Goal: Information Seeking & Learning: Learn about a topic

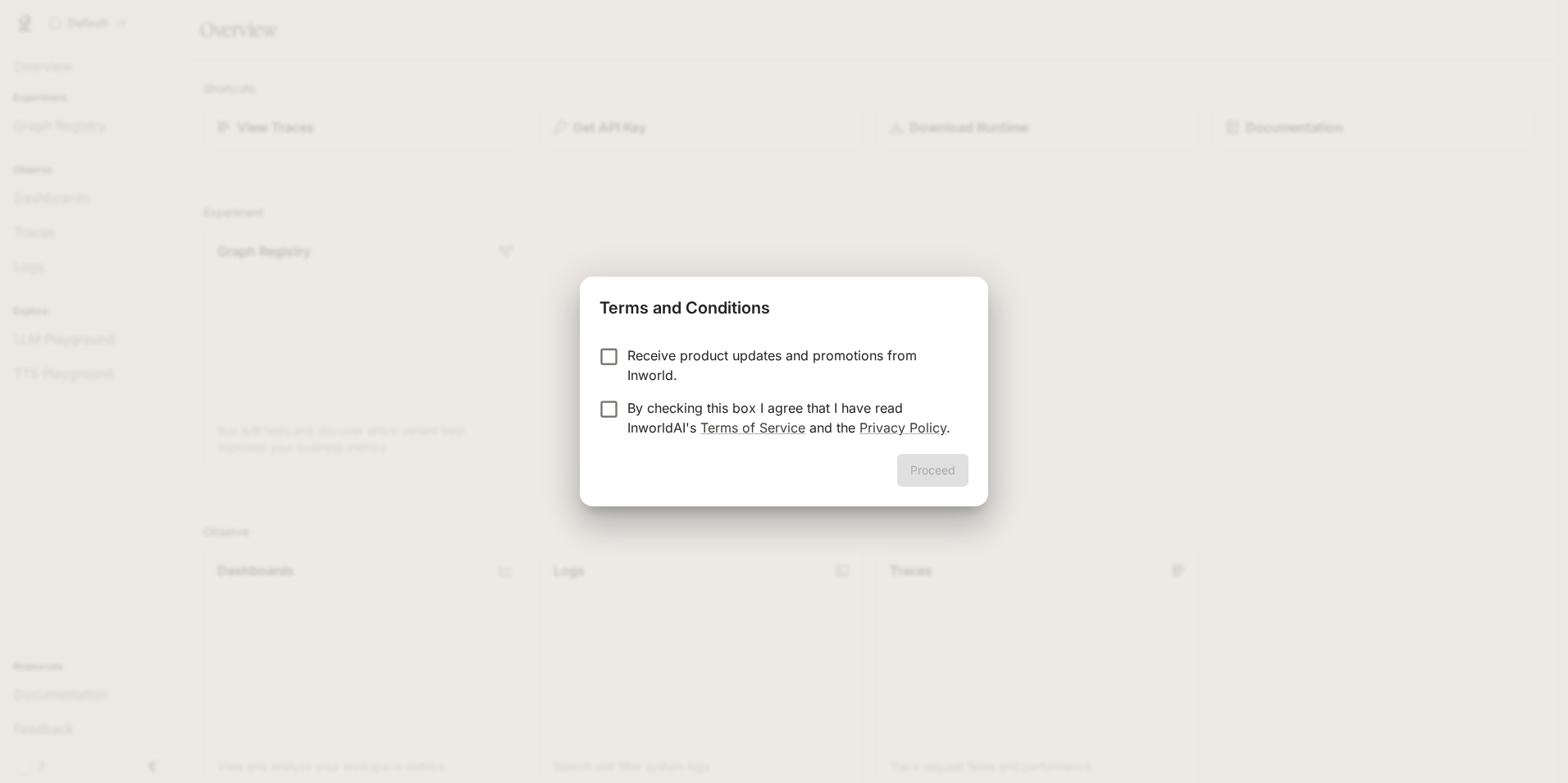
click at [860, 407] on p "By checking this box I agree that I have read InworldAI's Terms of Service and …" at bounding box center [791, 418] width 328 height 40
click at [931, 468] on button "Proceed" at bounding box center [933, 470] width 71 height 33
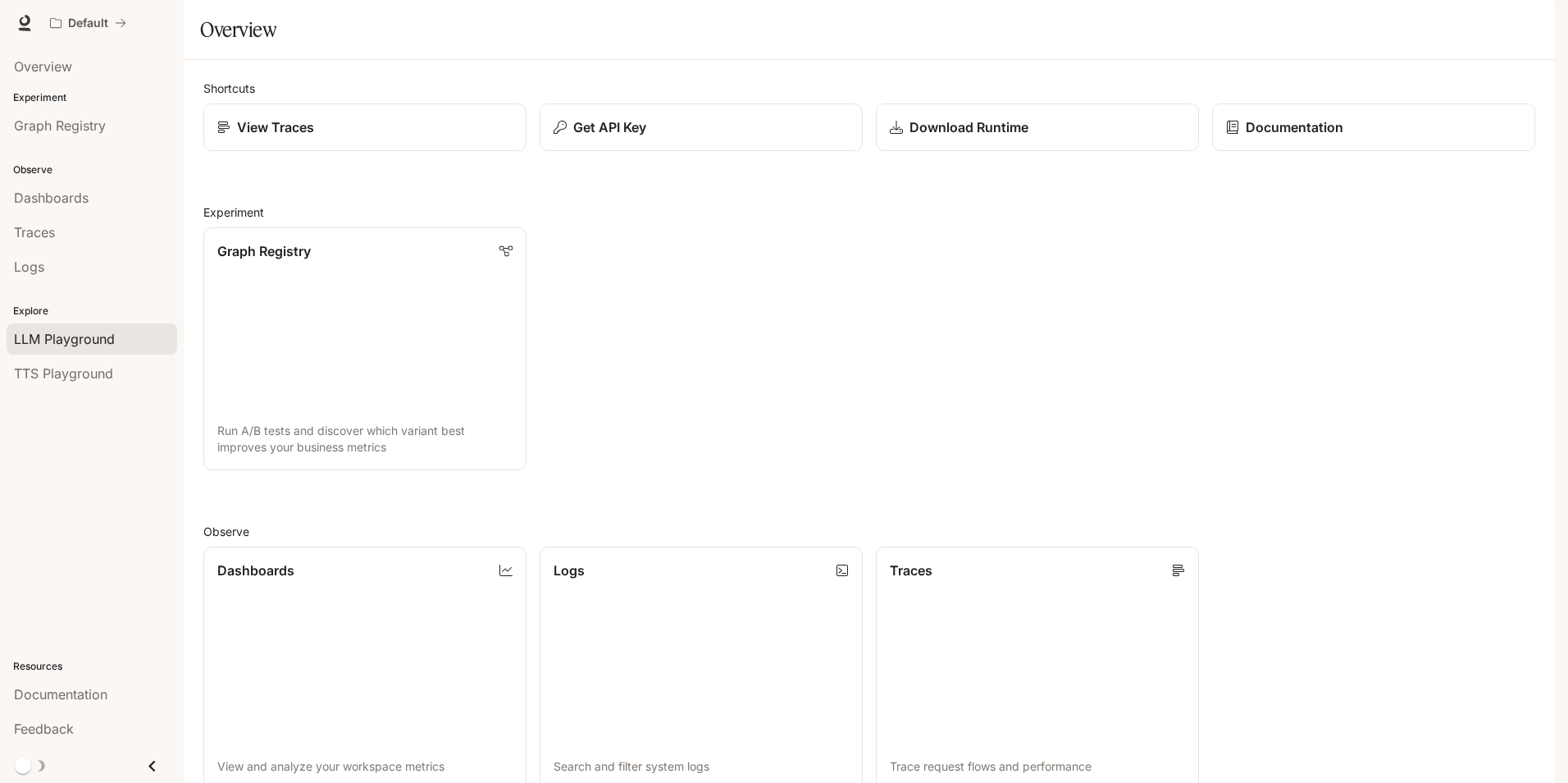
click at [93, 342] on span "LLM Playground" at bounding box center [64, 339] width 101 height 20
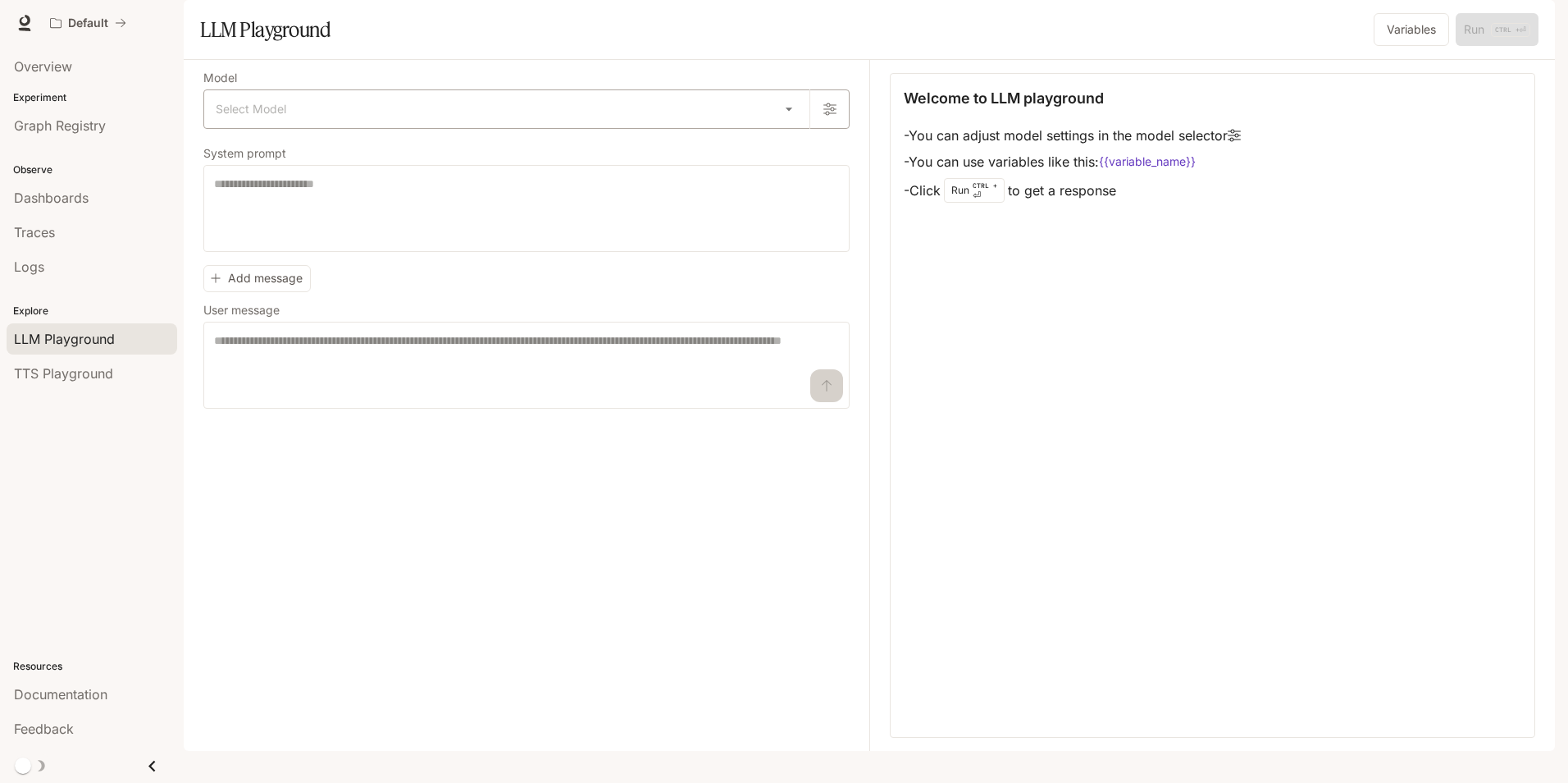
click at [336, 167] on body "Skip to main content Default Documentation Documentation Portal Overview Experi…" at bounding box center [784, 392] width 1568 height 783
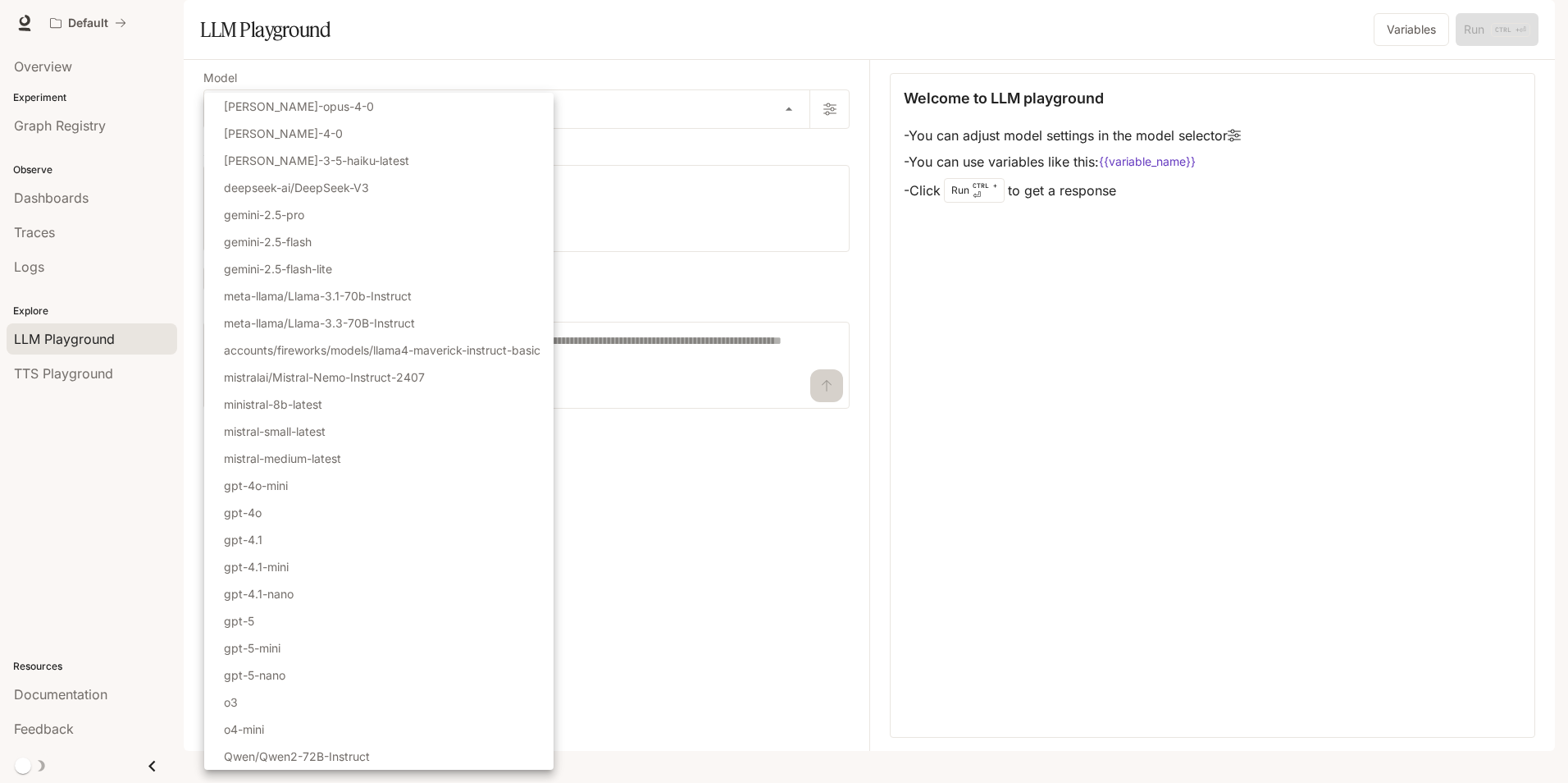
drag, startPoint x: 329, startPoint y: 216, endPoint x: 323, endPoint y: 267, distance: 51.4
click at [323, 267] on ul "Select Model [PERSON_NAME]-opus-4-0 [PERSON_NAME]-4-0 [PERSON_NAME]-3-5-haiku-l…" at bounding box center [378, 431] width 349 height 677
click at [319, 247] on li "gemini-2.5-flash" at bounding box center [378, 241] width 349 height 27
type input "**********"
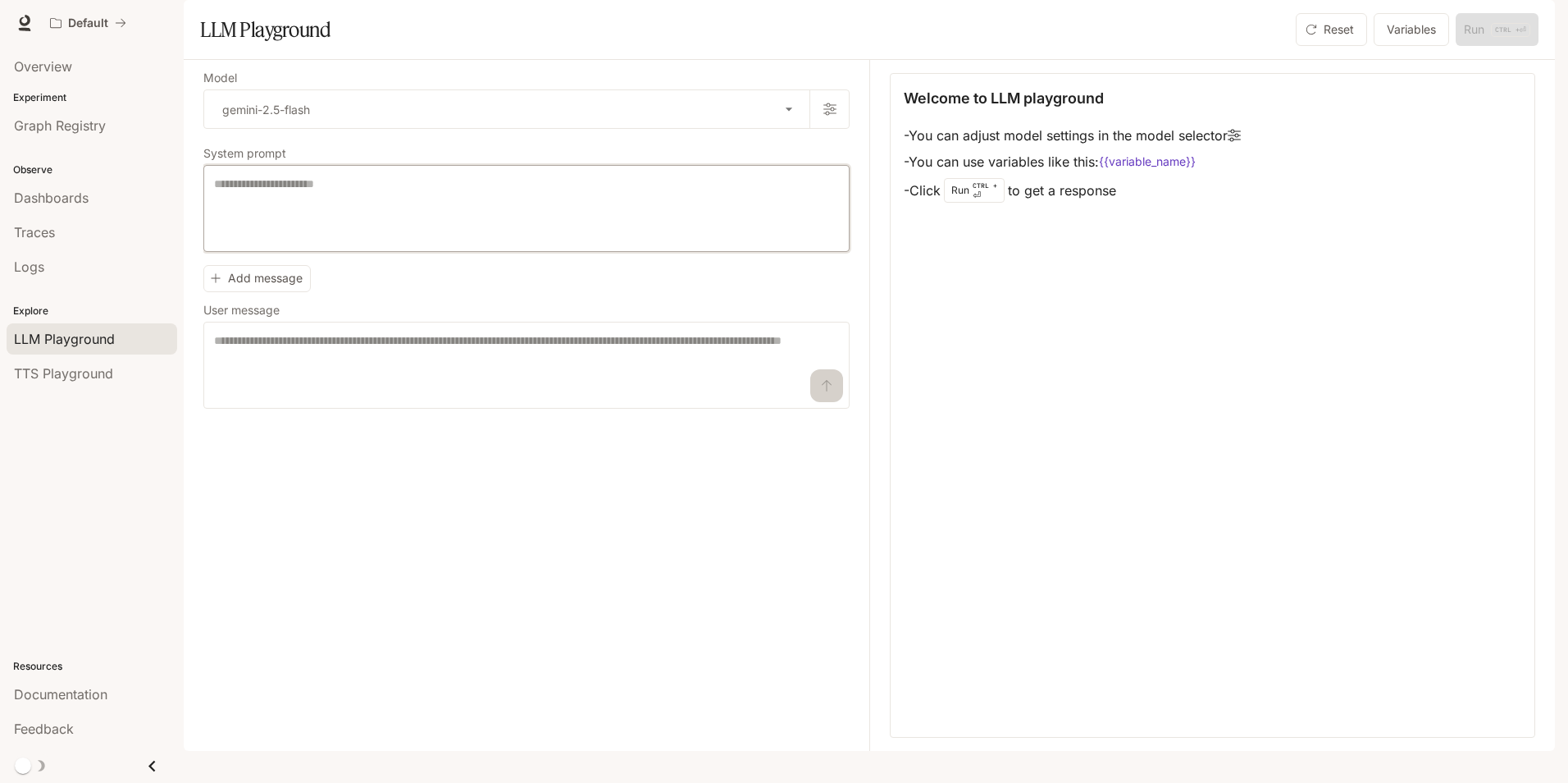
click at [319, 241] on textarea at bounding box center [527, 209] width 625 height 66
click at [74, 384] on link "TTS Playground" at bounding box center [91, 373] width 170 height 31
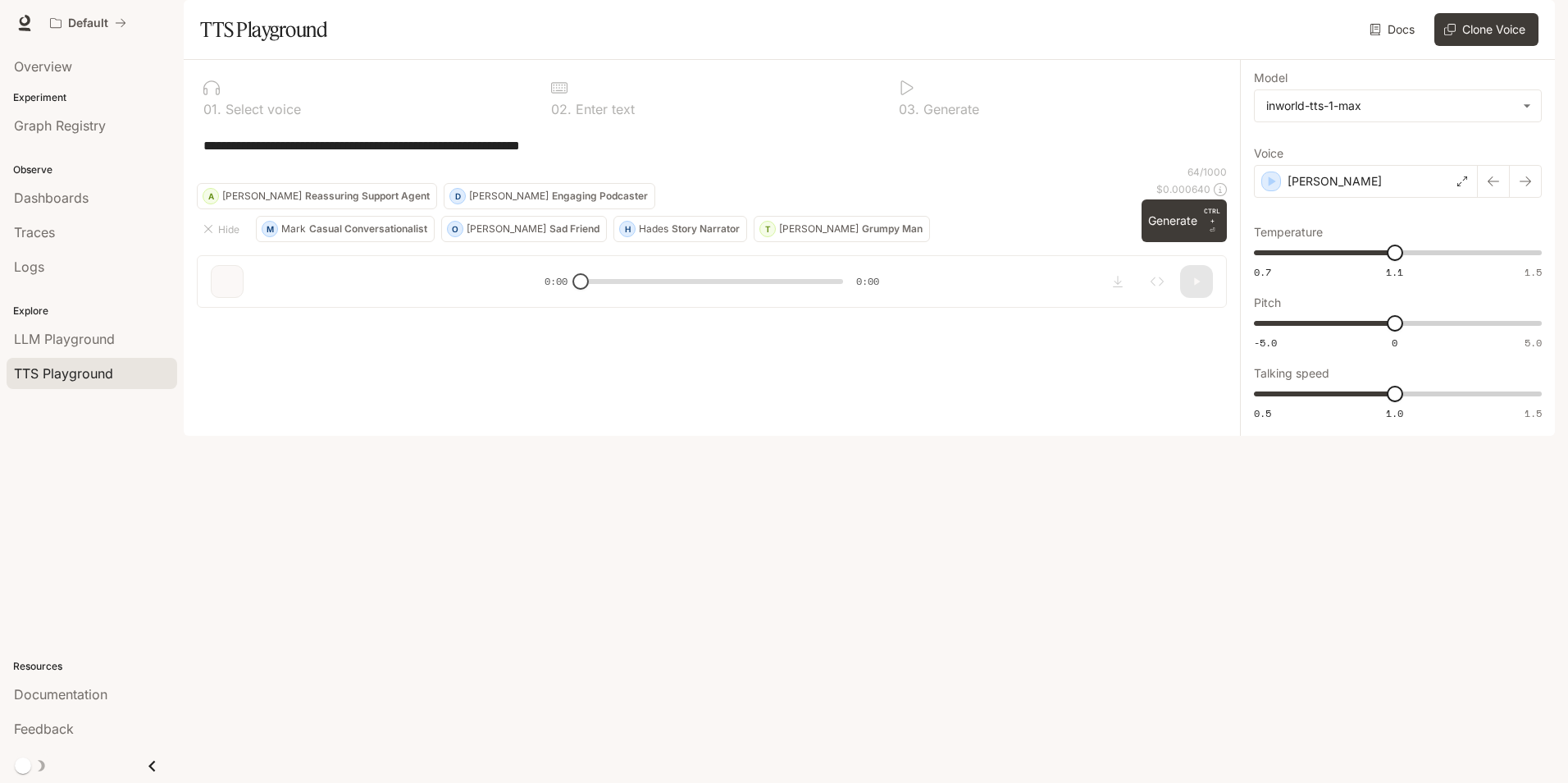
click at [779, 233] on p "[PERSON_NAME]" at bounding box center [818, 229] width 80 height 9
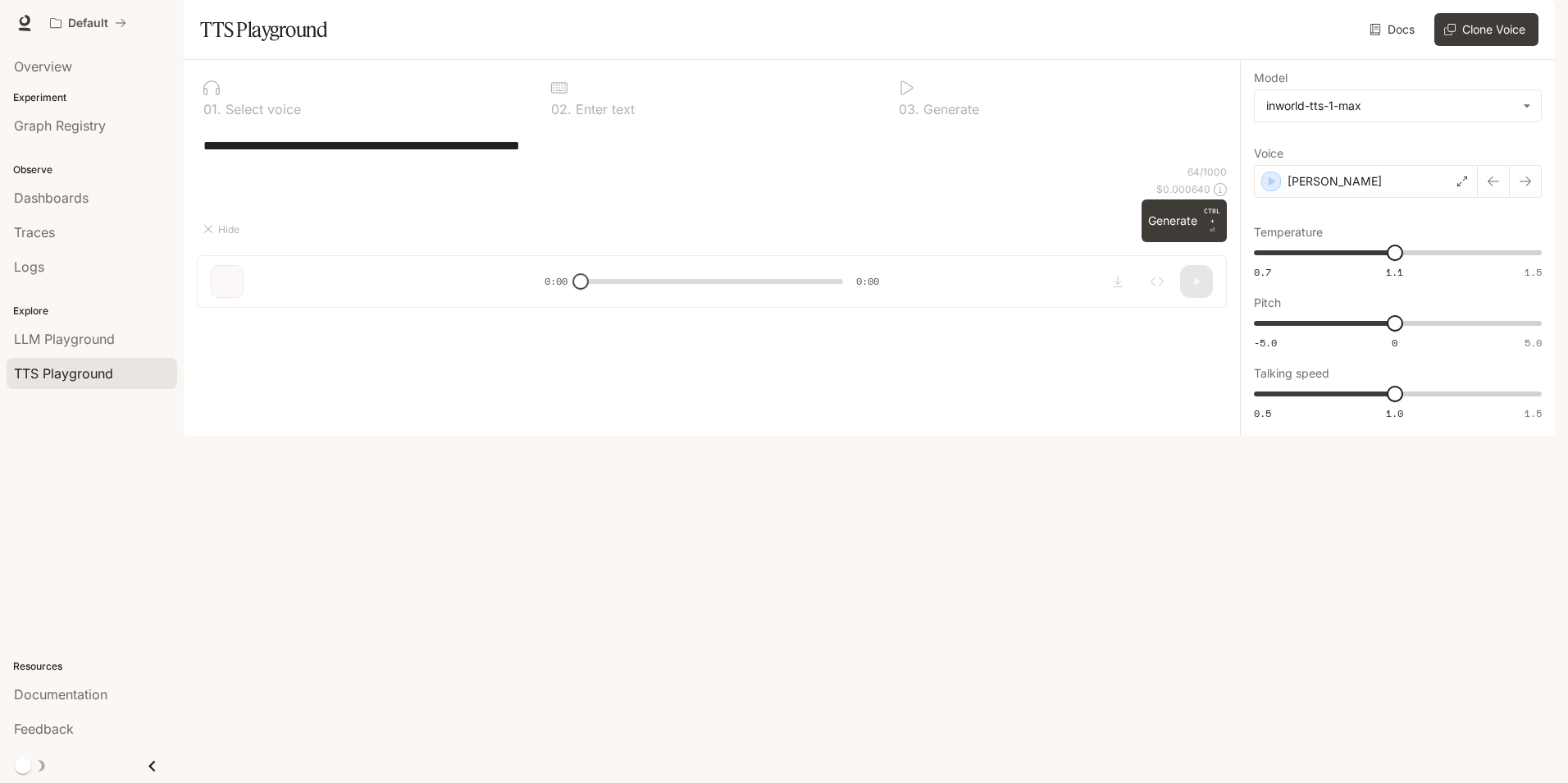
type textarea "**********"
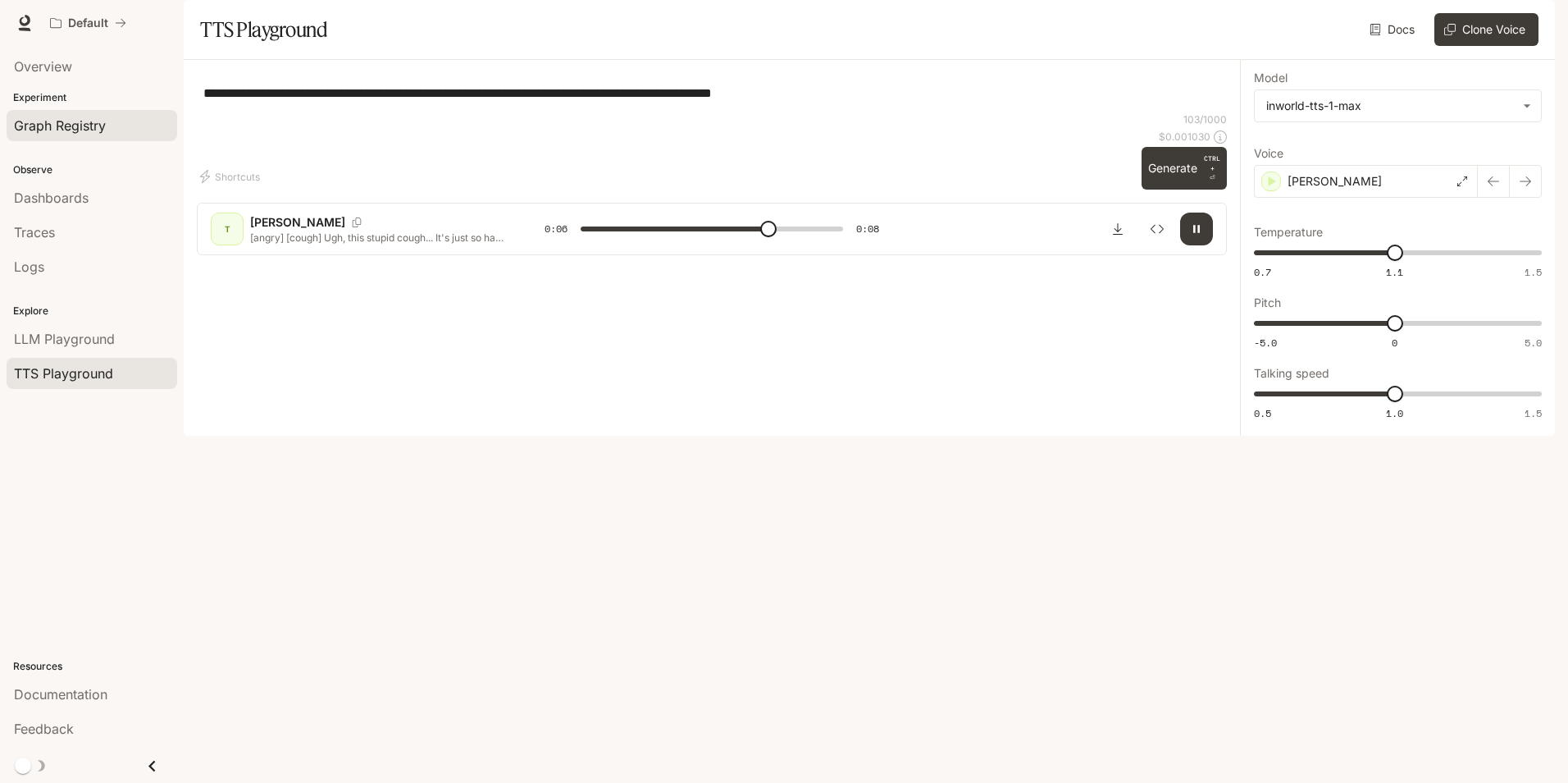
type input "***"
click at [87, 131] on span "Graph Registry" at bounding box center [60, 125] width 92 height 20
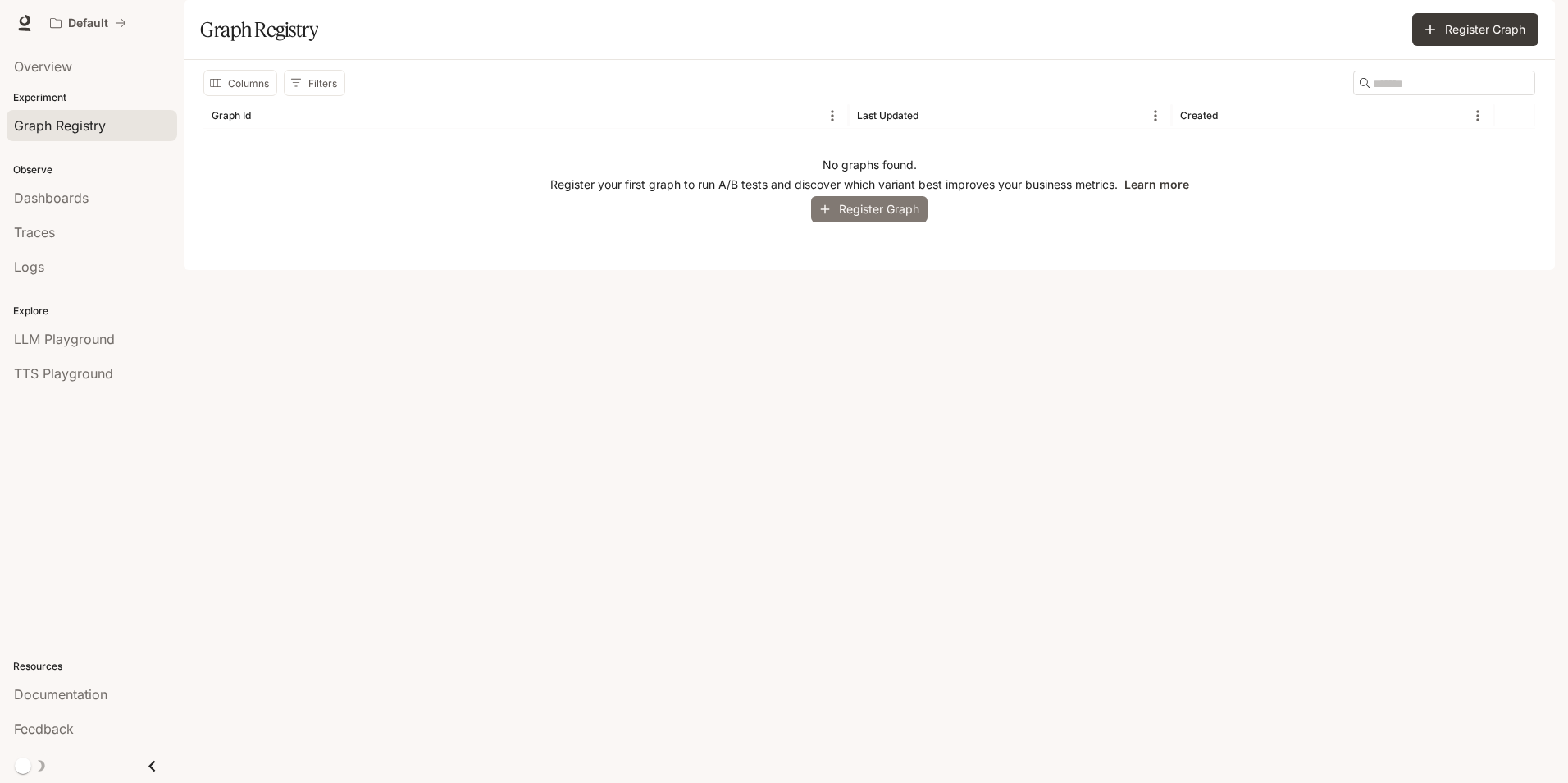
click at [844, 223] on button "Register Graph" at bounding box center [869, 209] width 117 height 27
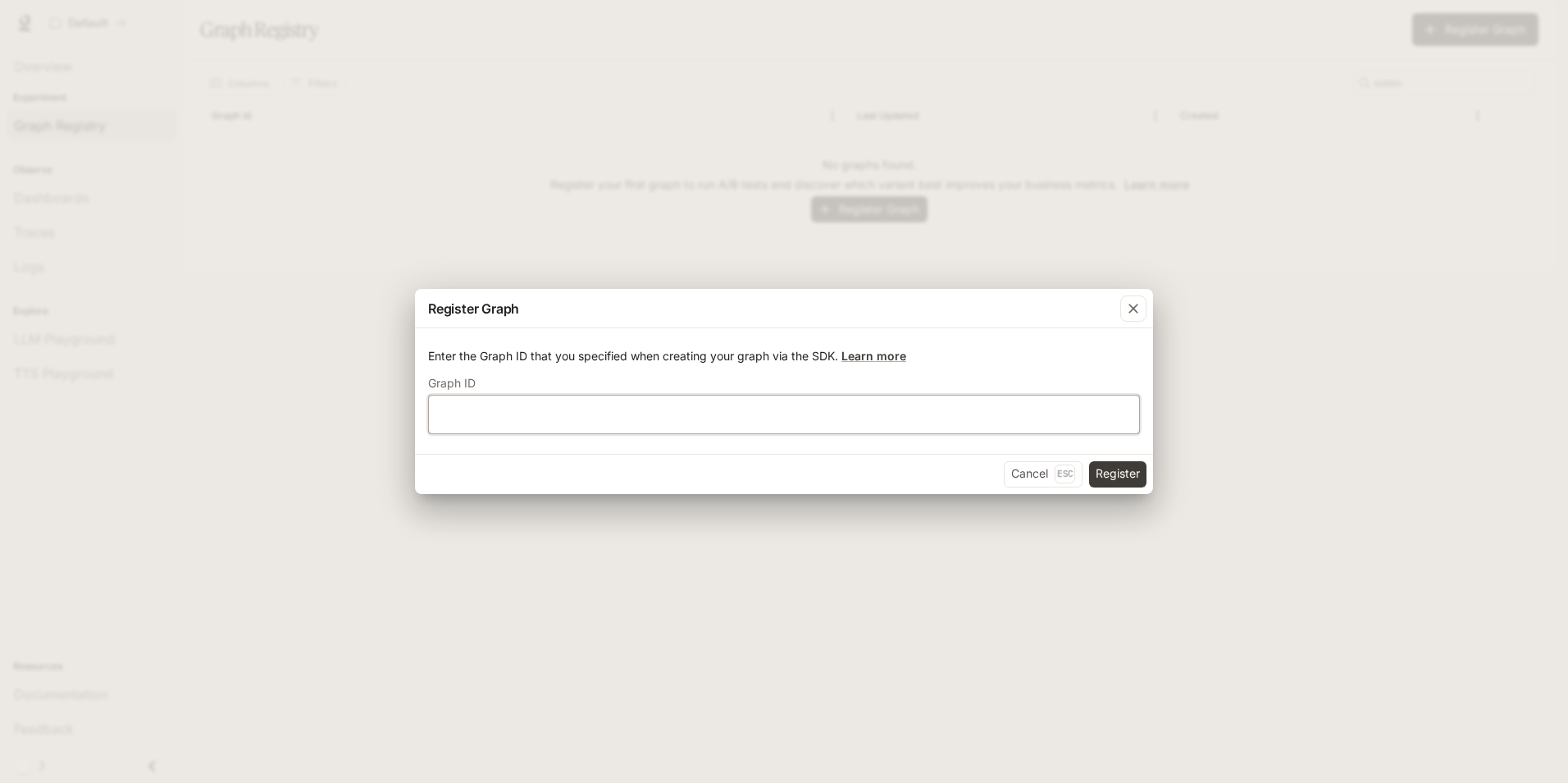
click at [842, 410] on input "text" at bounding box center [784, 413] width 710 height 16
click at [1148, 299] on button "button" at bounding box center [1133, 309] width 40 height 40
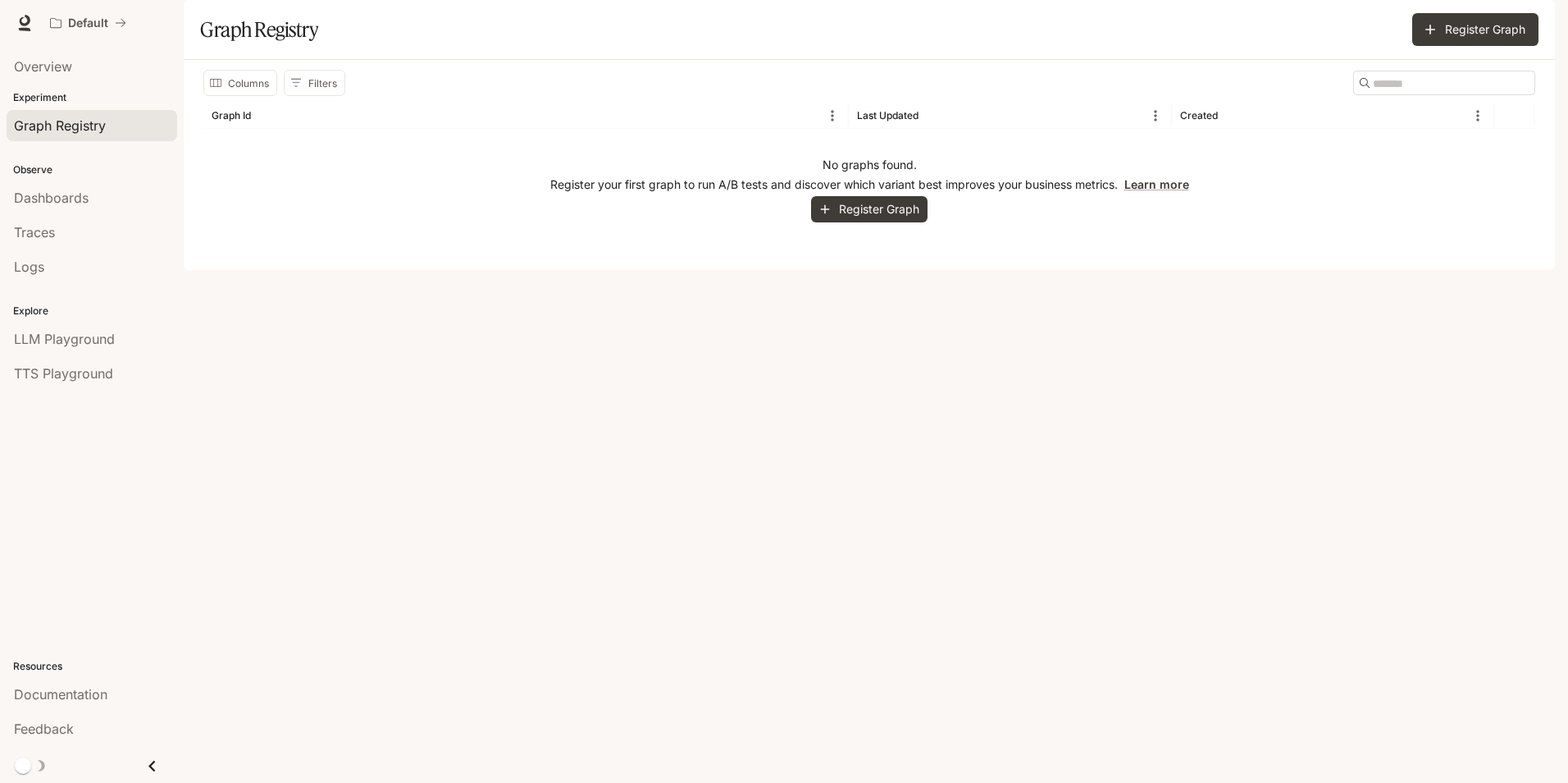
click at [1464, 5] on div "Default Documentation Documentation" at bounding box center [784, 23] width 1568 height 46
click at [1460, 24] on span "Documentation" at bounding box center [1456, 24] width 81 height 21
